Goal: Find specific page/section: Find specific page/section

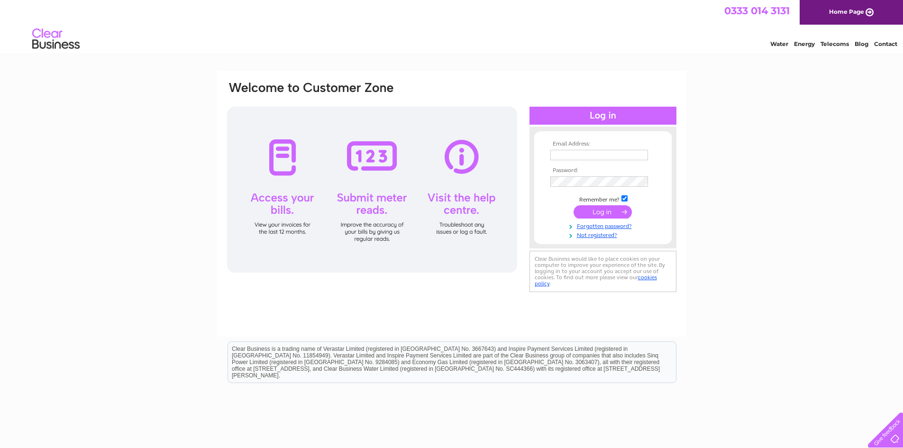
type input "[EMAIL_ADDRESS][DOMAIN_NAME]"
click at [598, 213] on input "submit" at bounding box center [603, 211] width 58 height 13
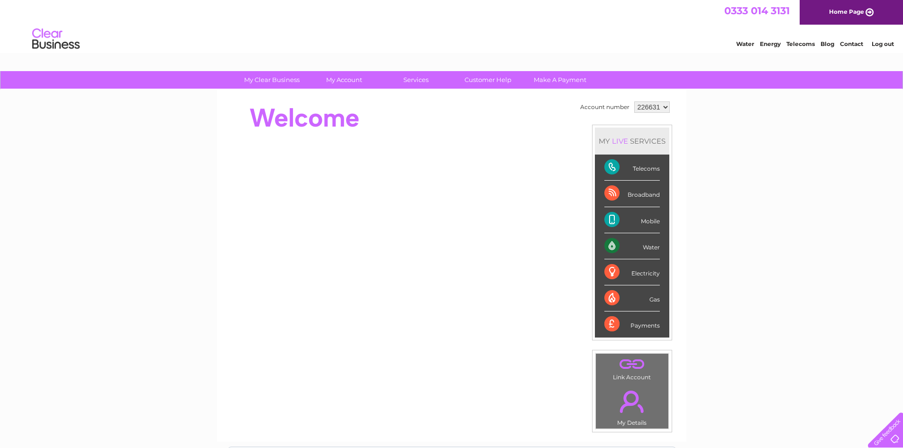
click at [644, 170] on div "Telecoms" at bounding box center [632, 168] width 55 height 26
click at [612, 169] on div "Telecoms" at bounding box center [632, 168] width 55 height 26
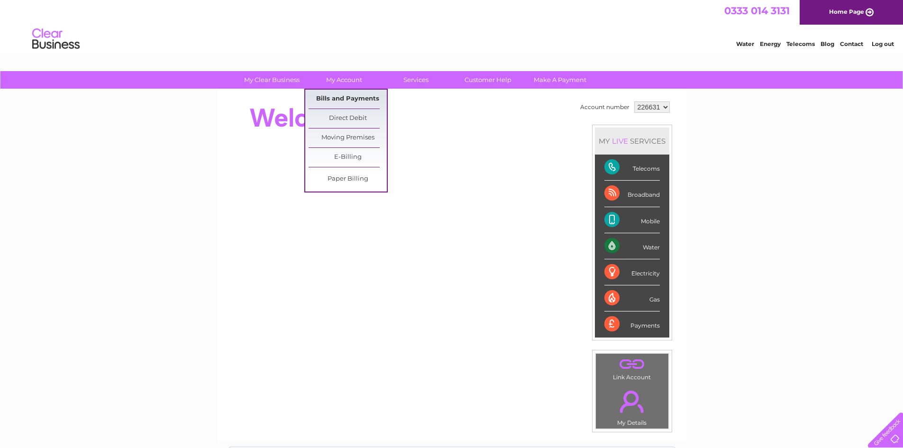
click at [355, 95] on link "Bills and Payments" at bounding box center [348, 99] width 78 height 19
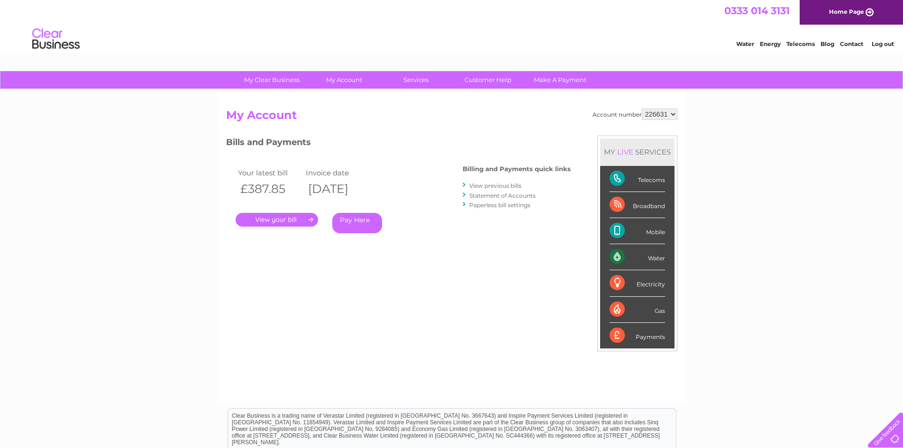
click at [285, 217] on link "." at bounding box center [277, 220] width 83 height 14
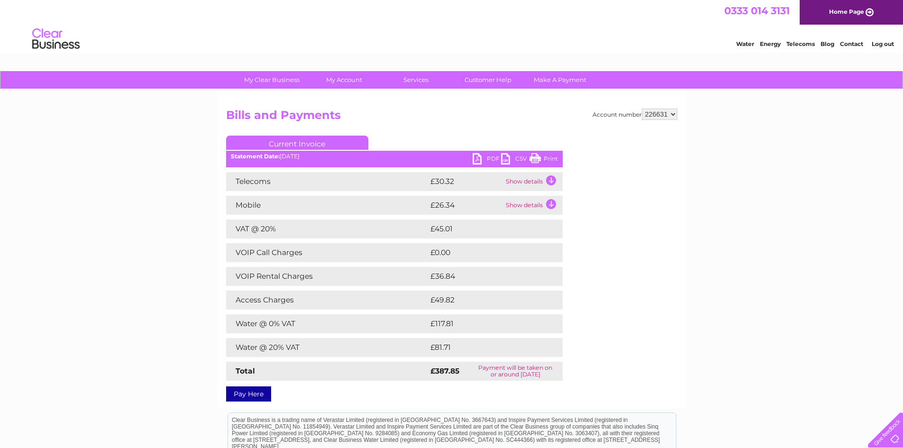
click at [529, 183] on td "Show details" at bounding box center [533, 181] width 59 height 19
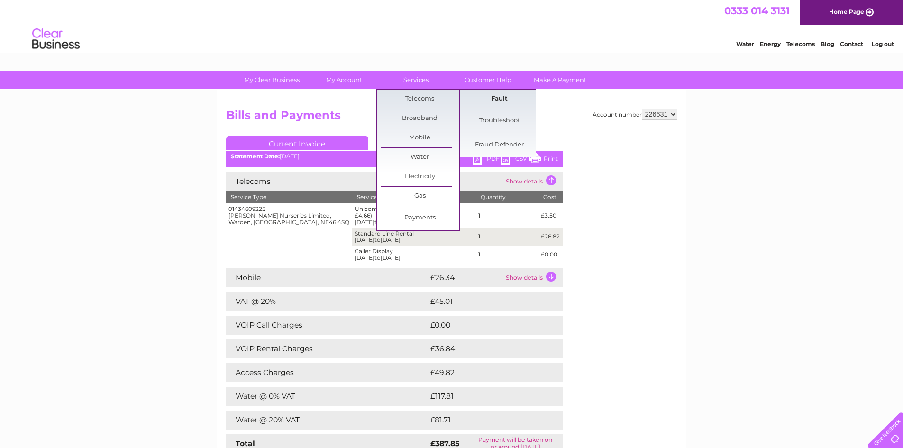
click at [514, 103] on link "Fault" at bounding box center [499, 99] width 78 height 19
click at [506, 100] on link "Fault" at bounding box center [499, 99] width 78 height 19
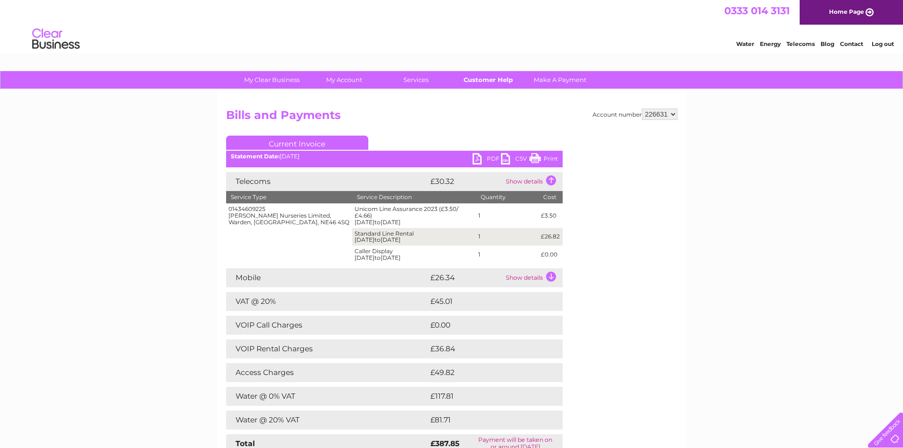
click at [499, 83] on link "Customer Help" at bounding box center [488, 80] width 78 height 18
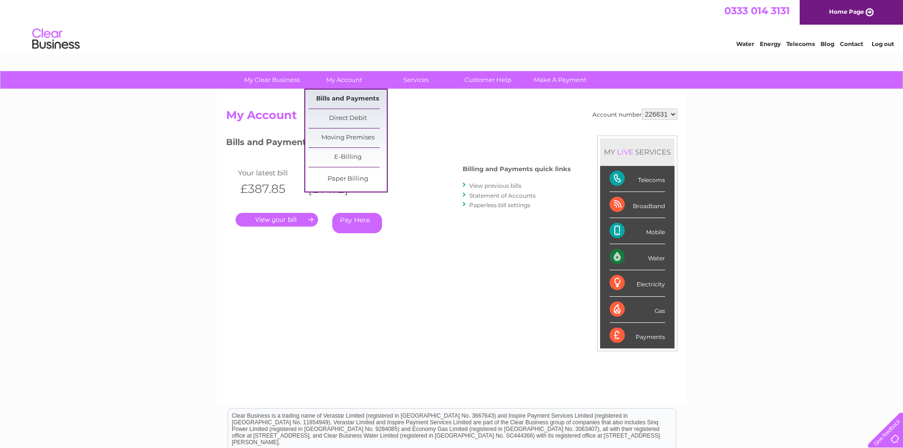
click at [354, 97] on link "Bills and Payments" at bounding box center [348, 99] width 78 height 19
click at [360, 99] on link "Bills and Payments" at bounding box center [348, 99] width 78 height 19
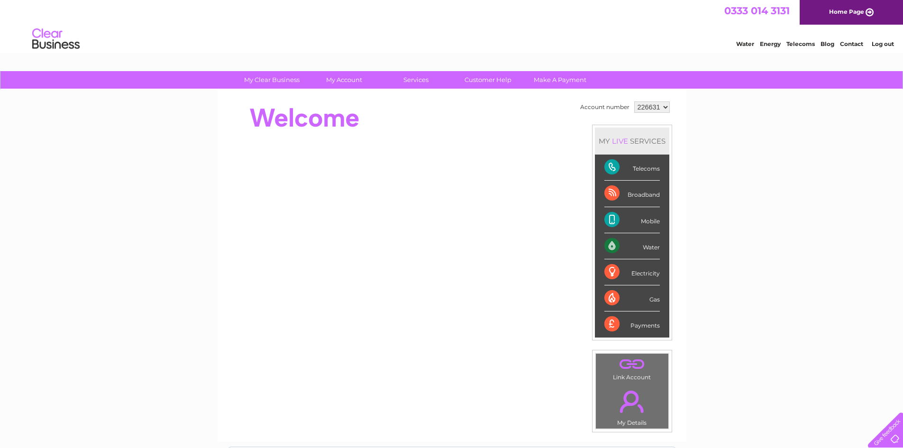
drag, startPoint x: 616, startPoint y: 269, endPoint x: 615, endPoint y: 265, distance: 4.8
click at [614, 275] on div "Electricity" at bounding box center [632, 272] width 55 height 26
drag, startPoint x: 614, startPoint y: 247, endPoint x: 616, endPoint y: 237, distance: 9.8
click at [613, 247] on div "Water" at bounding box center [632, 246] width 55 height 26
click at [665, 107] on select "226631" at bounding box center [653, 106] width 36 height 11
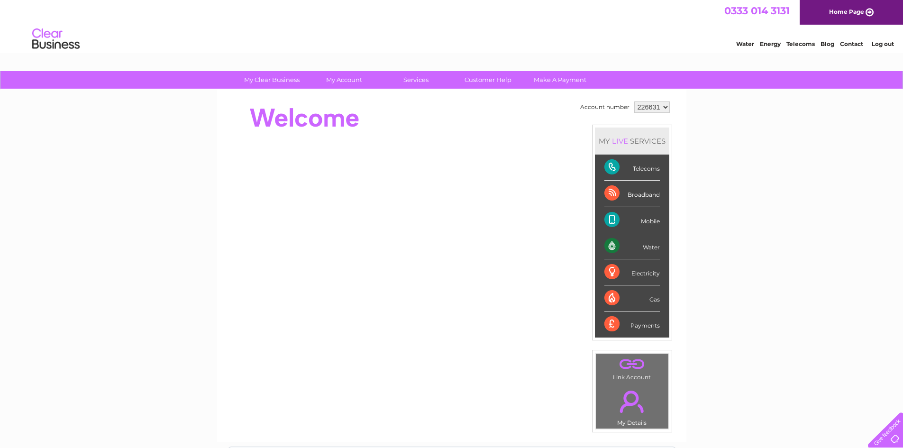
click at [741, 194] on div "My Clear Business Login Details My Details My Preferences Link Account My Accou…" at bounding box center [451, 337] width 903 height 533
